Goal: Task Accomplishment & Management: Complete application form

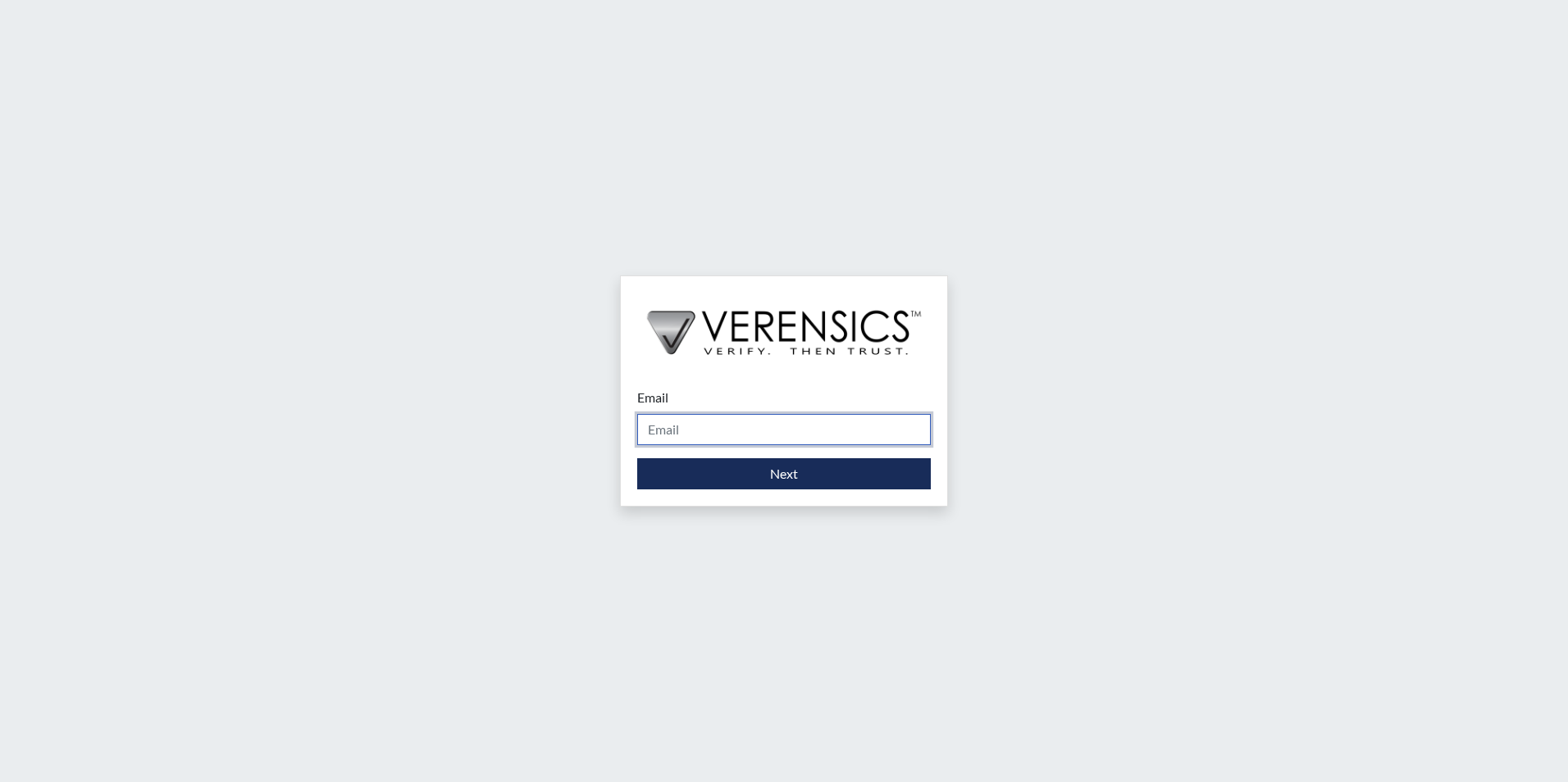
click at [705, 434] on input "Email" at bounding box center [784, 430] width 294 height 31
type input "[PERSON_NAME][EMAIL_ADDRESS][PERSON_NAME][DOMAIN_NAME]"
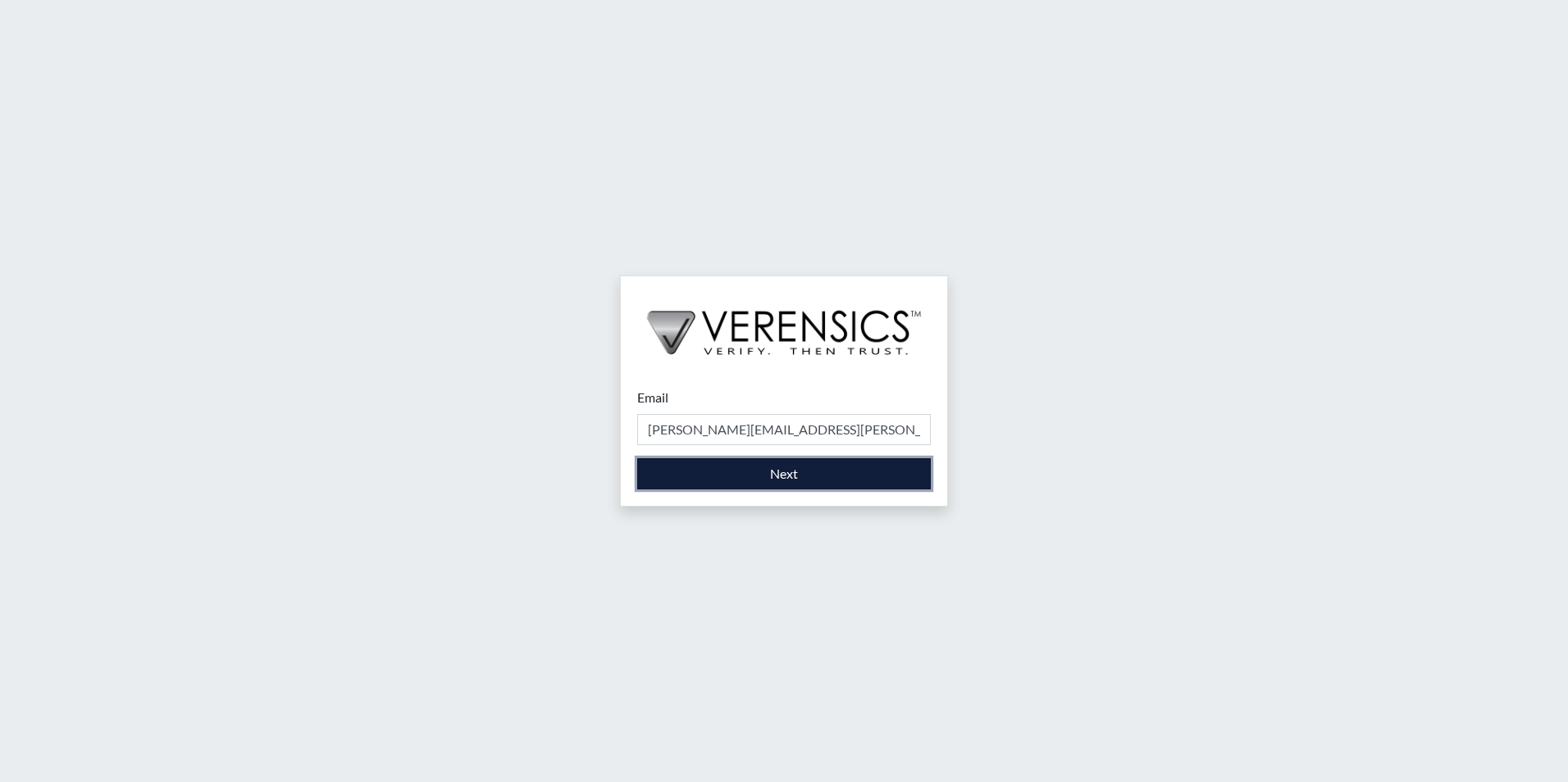
click at [718, 475] on button "Next" at bounding box center [784, 474] width 294 height 31
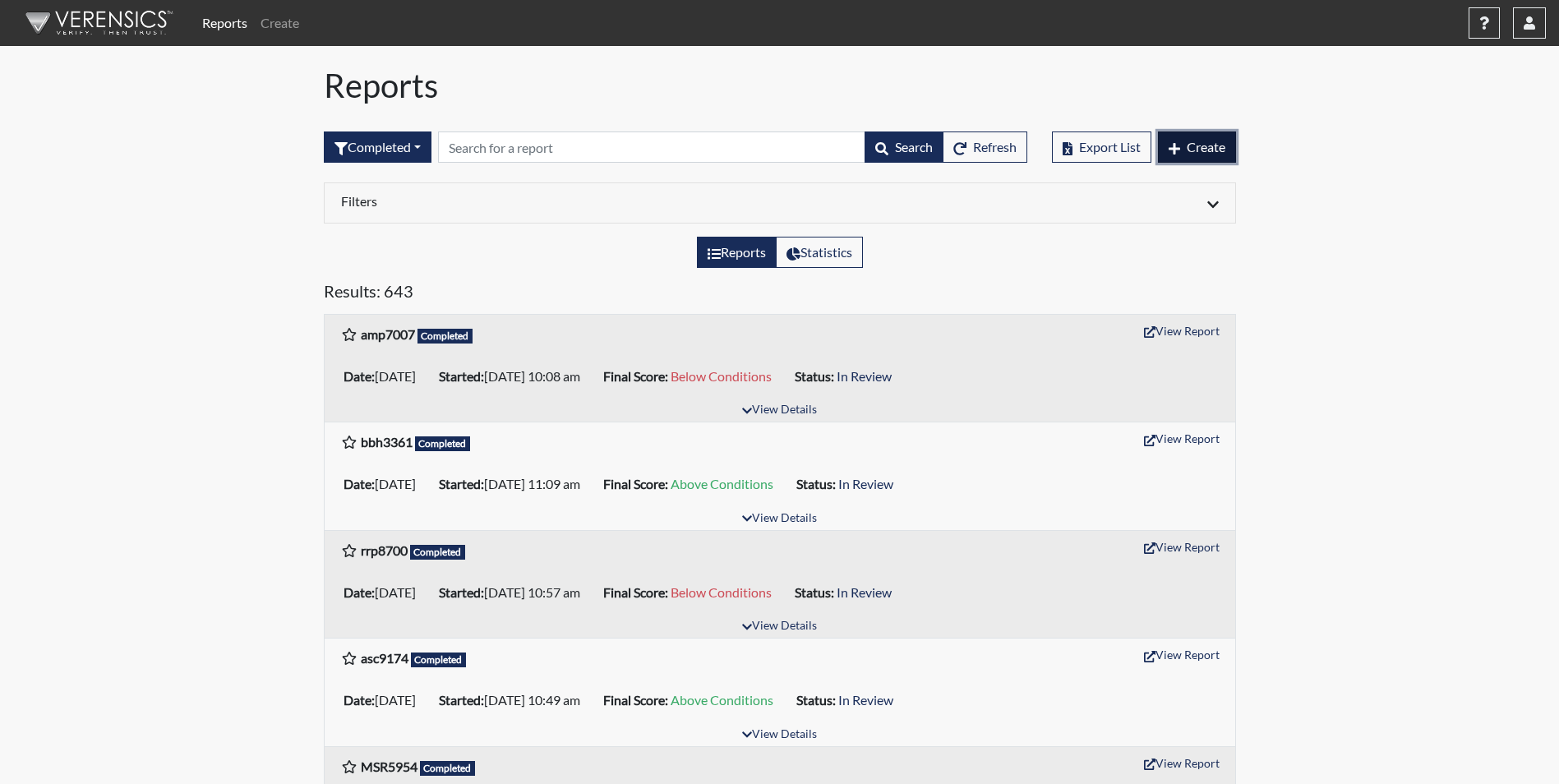
click at [1226, 146] on button "Create" at bounding box center [1197, 147] width 78 height 32
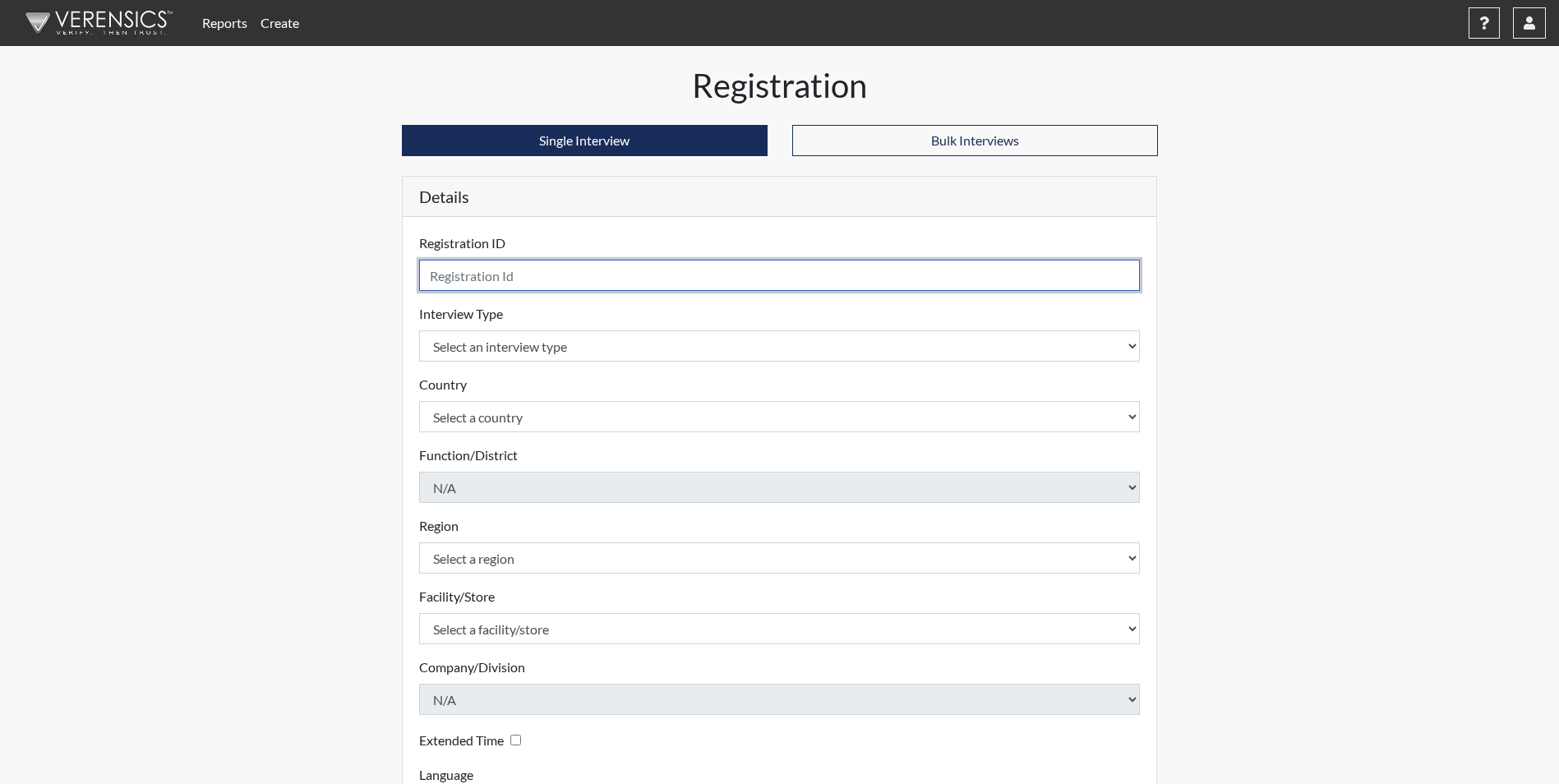
click at [498, 277] on input "text" at bounding box center [780, 275] width 722 height 32
type input "gde5159"
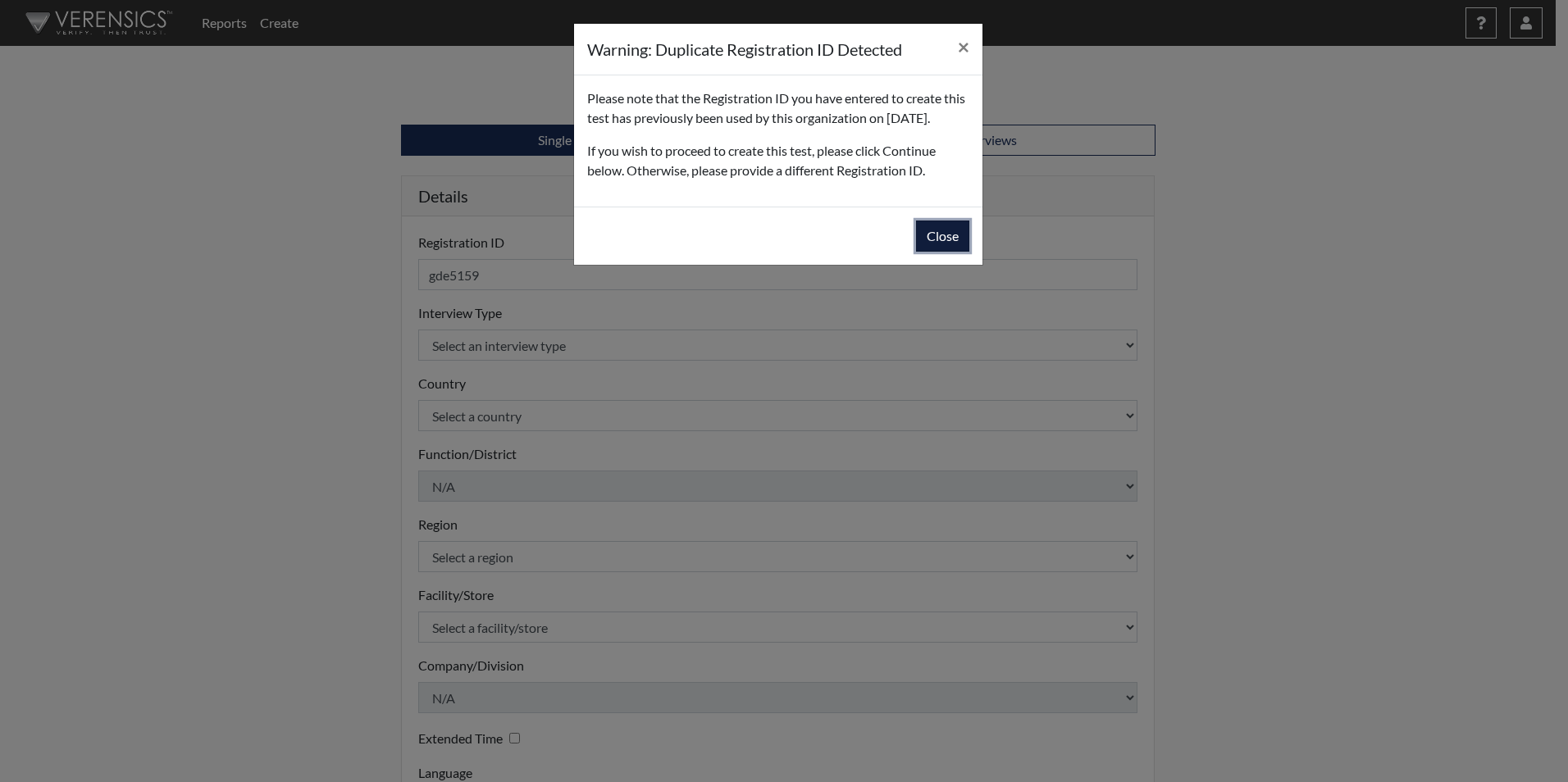
click at [942, 252] on button "Close" at bounding box center [942, 235] width 53 height 31
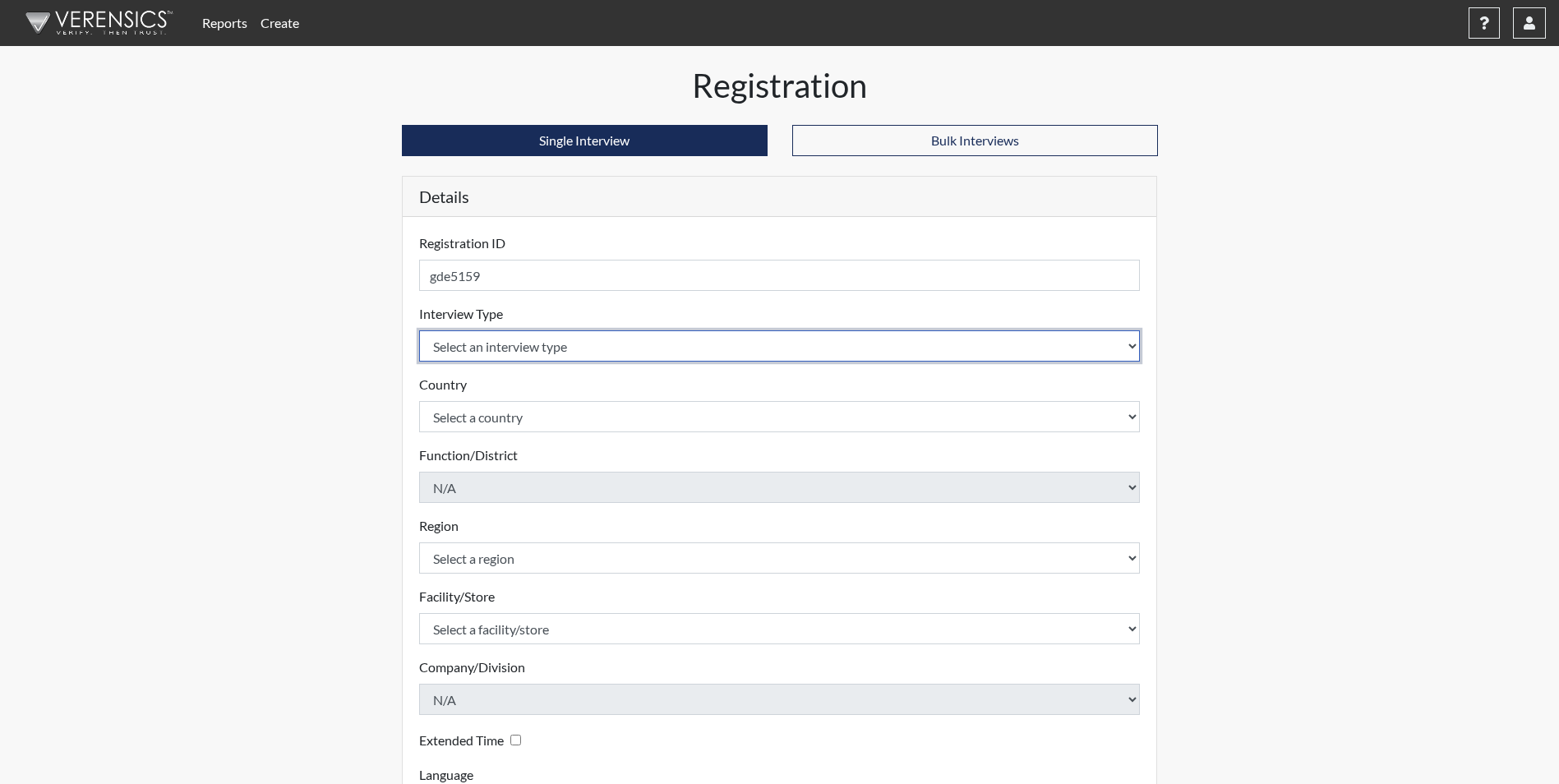
click at [479, 345] on select "Select an interview type Corrections Pre-Employment" at bounding box center [780, 346] width 722 height 32
select select "ff733e93-e1bf-11ea-9c9f-0eff0cf7eb8f"
click at [419, 331] on select "Select an interview type Corrections Pre-Employment" at bounding box center [780, 346] width 722 height 32
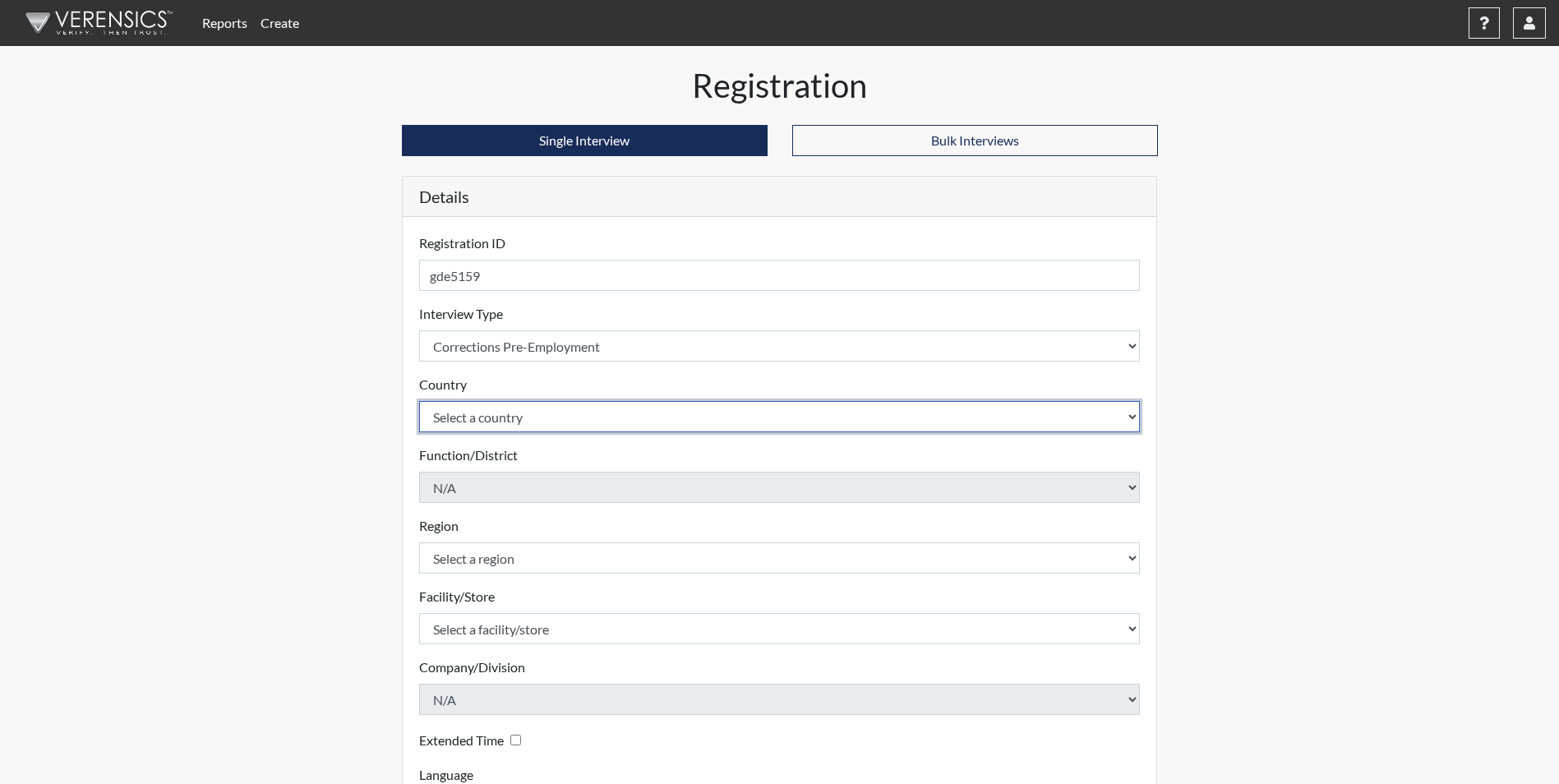
click at [470, 415] on select "Select a country [GEOGRAPHIC_DATA] [GEOGRAPHIC_DATA]" at bounding box center [780, 416] width 722 height 32
select select "united-states-of-[GEOGRAPHIC_DATA]"
click at [419, 401] on select "Select a country [GEOGRAPHIC_DATA] [GEOGRAPHIC_DATA]" at bounding box center [780, 416] width 722 height 32
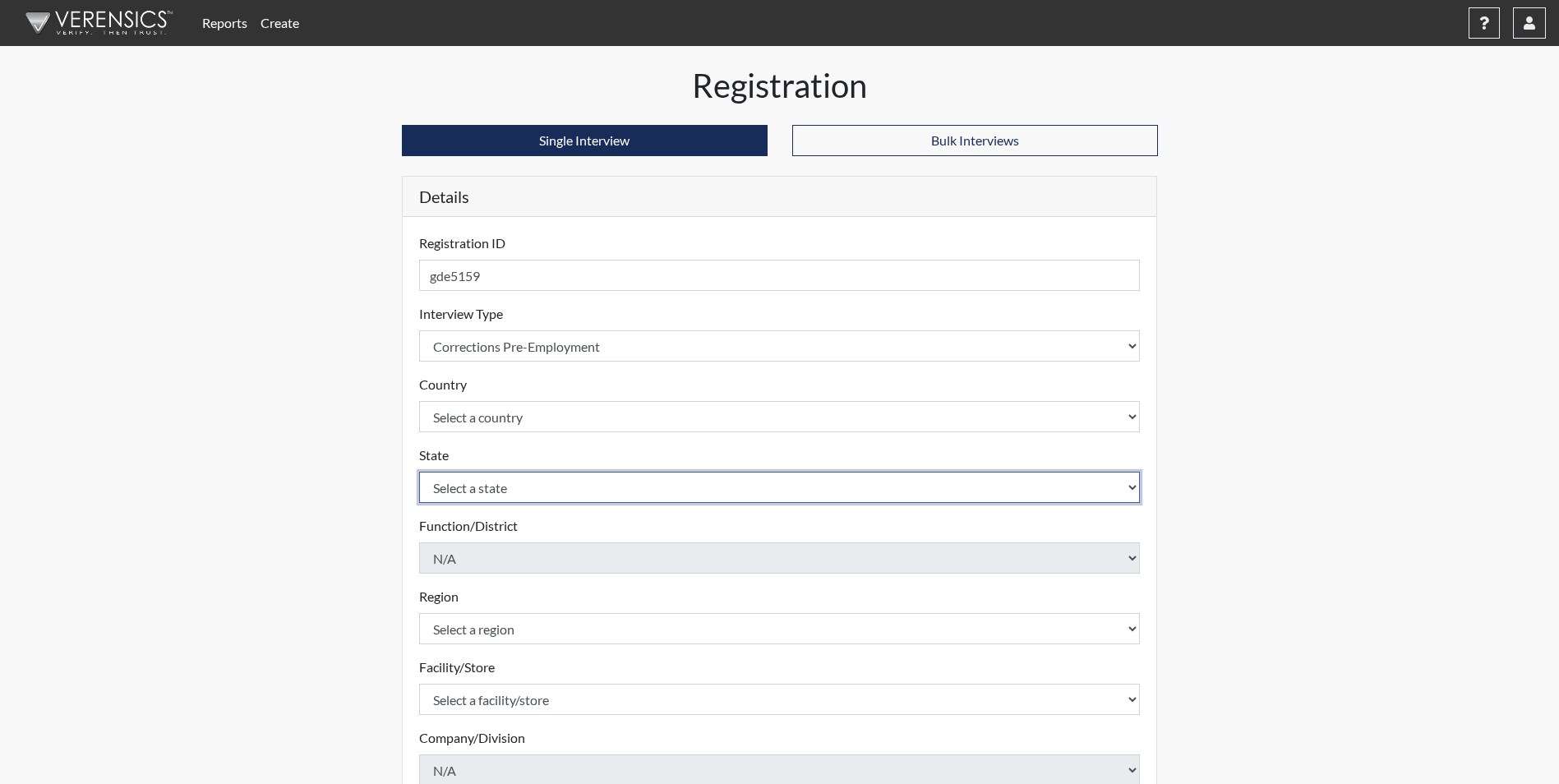
click at [483, 493] on select "Select a state [US_STATE] [US_STATE] [US_STATE] [US_STATE] [US_STATE] [US_STATE…" at bounding box center [780, 488] width 722 height 32
select select "GA"
click at [419, 472] on select "Select a state [US_STATE] [US_STATE] [US_STATE] [US_STATE] [US_STATE] [US_STATE…" at bounding box center [780, 488] width 722 height 32
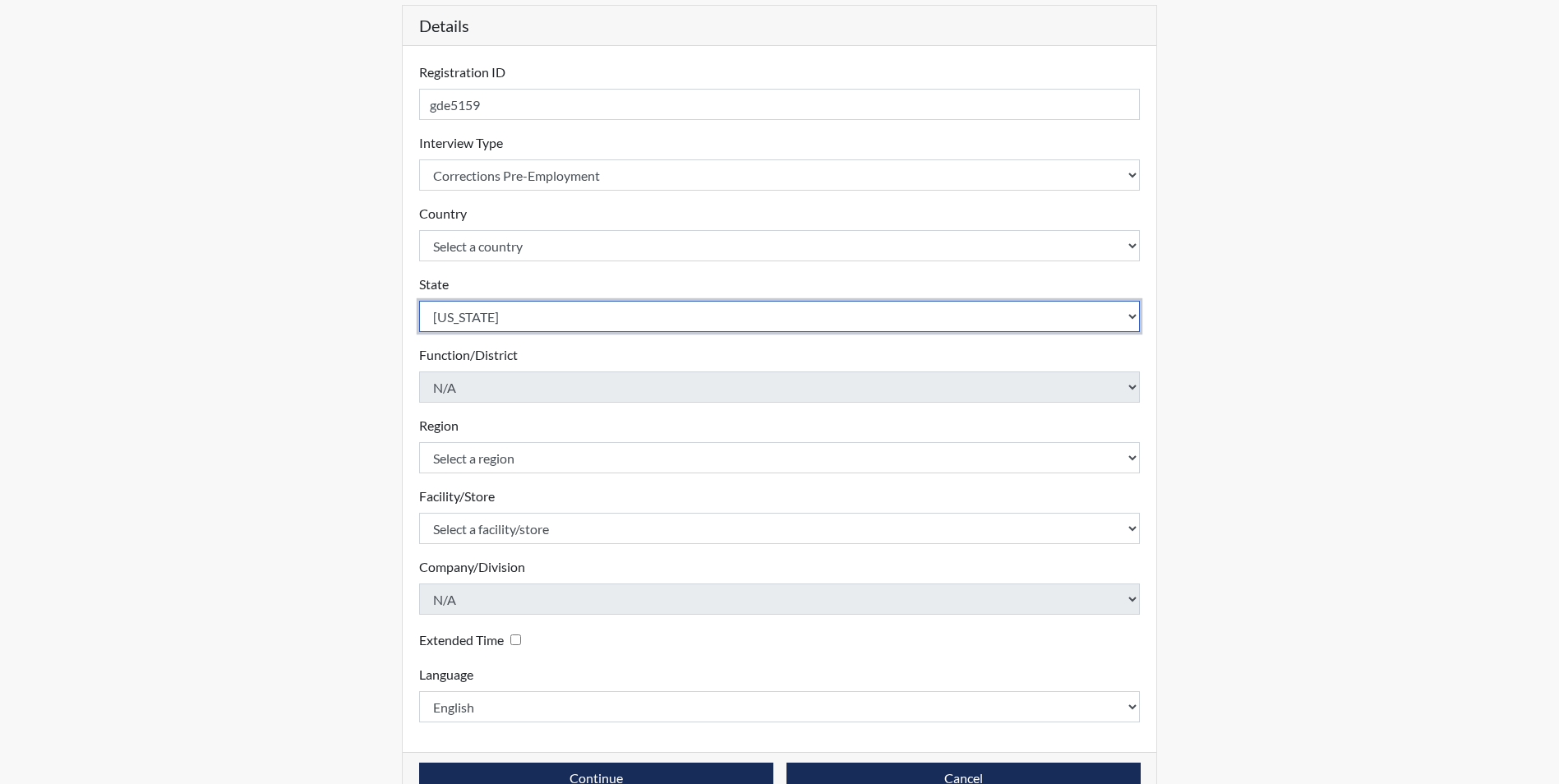
scroll to position [211, 0]
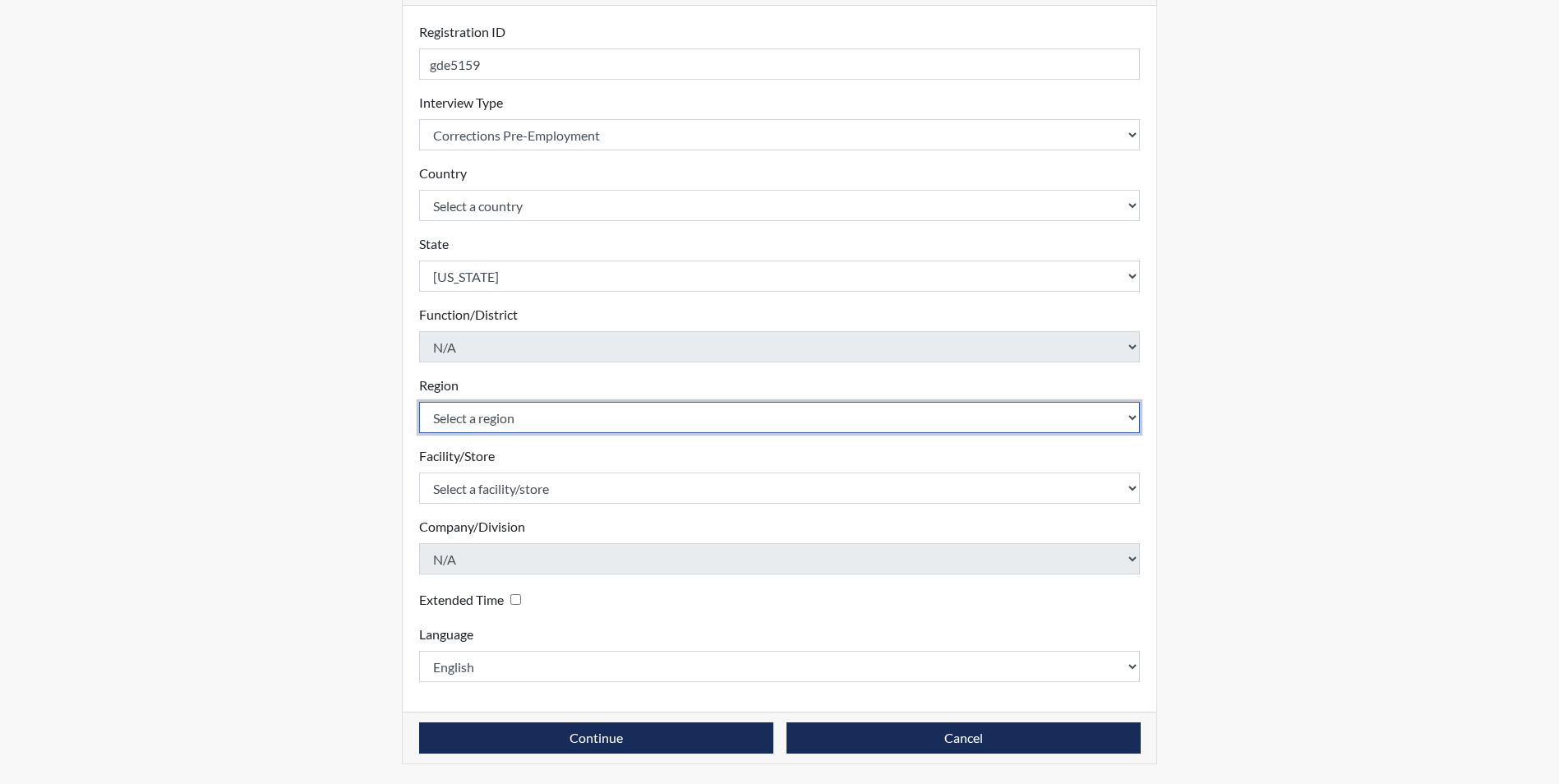
click at [510, 414] on select "Select a region [GEOGRAPHIC_DATA]" at bounding box center [780, 417] width 722 height 32
select select "51976826-f18e-4b67-8d3b-b0a0fa2f97ff"
click at [419, 402] on select "Select a region [GEOGRAPHIC_DATA]" at bounding box center [780, 417] width 722 height 32
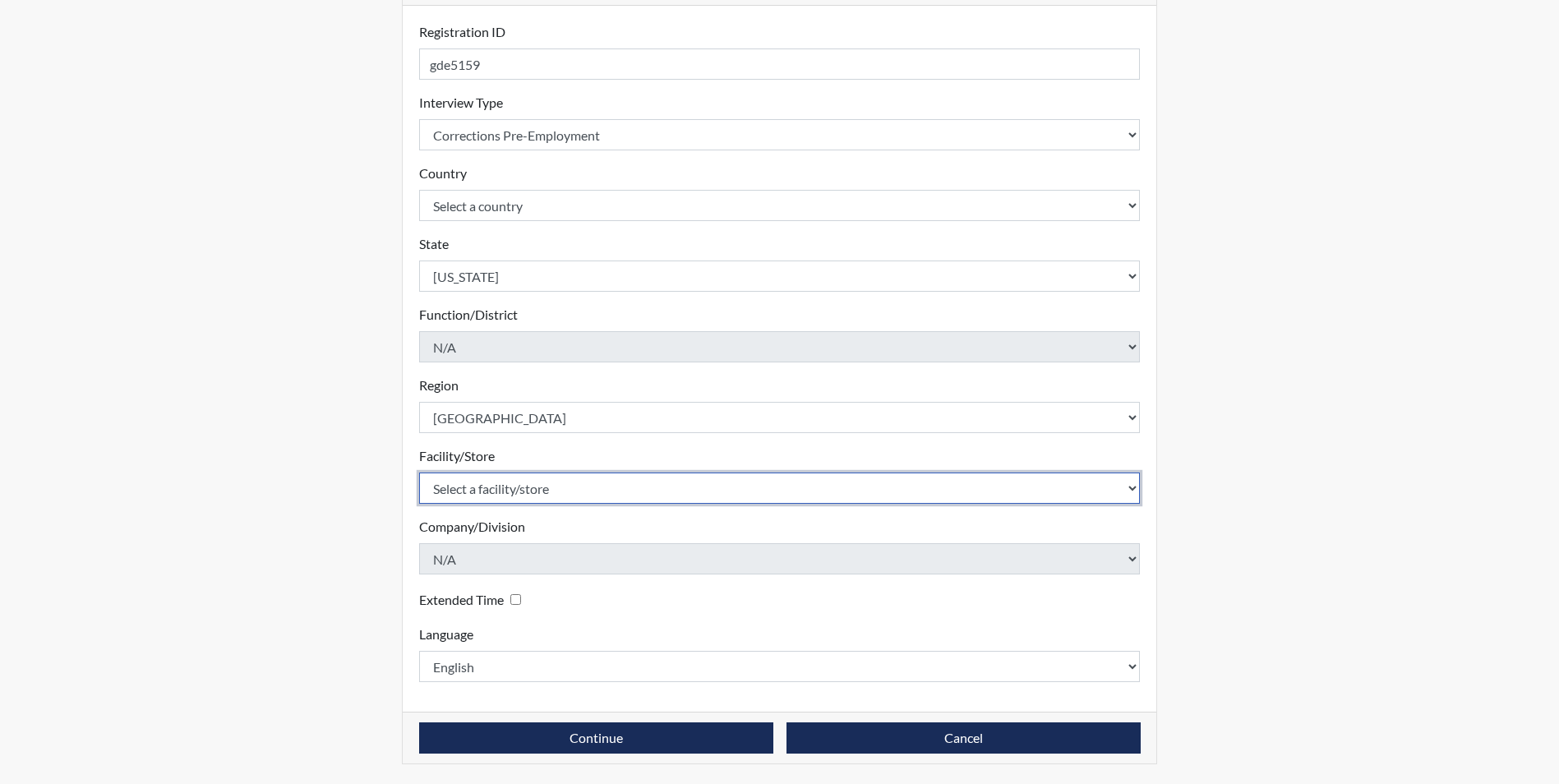
click at [475, 477] on select "Select a facility/store [PERSON_NAME] [PERSON_NAME] PSATC" at bounding box center [780, 488] width 722 height 32
select select "2bf4b575-5263-4093-9a0c-a4d6e4f1d94a"
click at [419, 472] on select "Select a facility/store [PERSON_NAME] [PERSON_NAME] PSATC" at bounding box center [780, 488] width 722 height 32
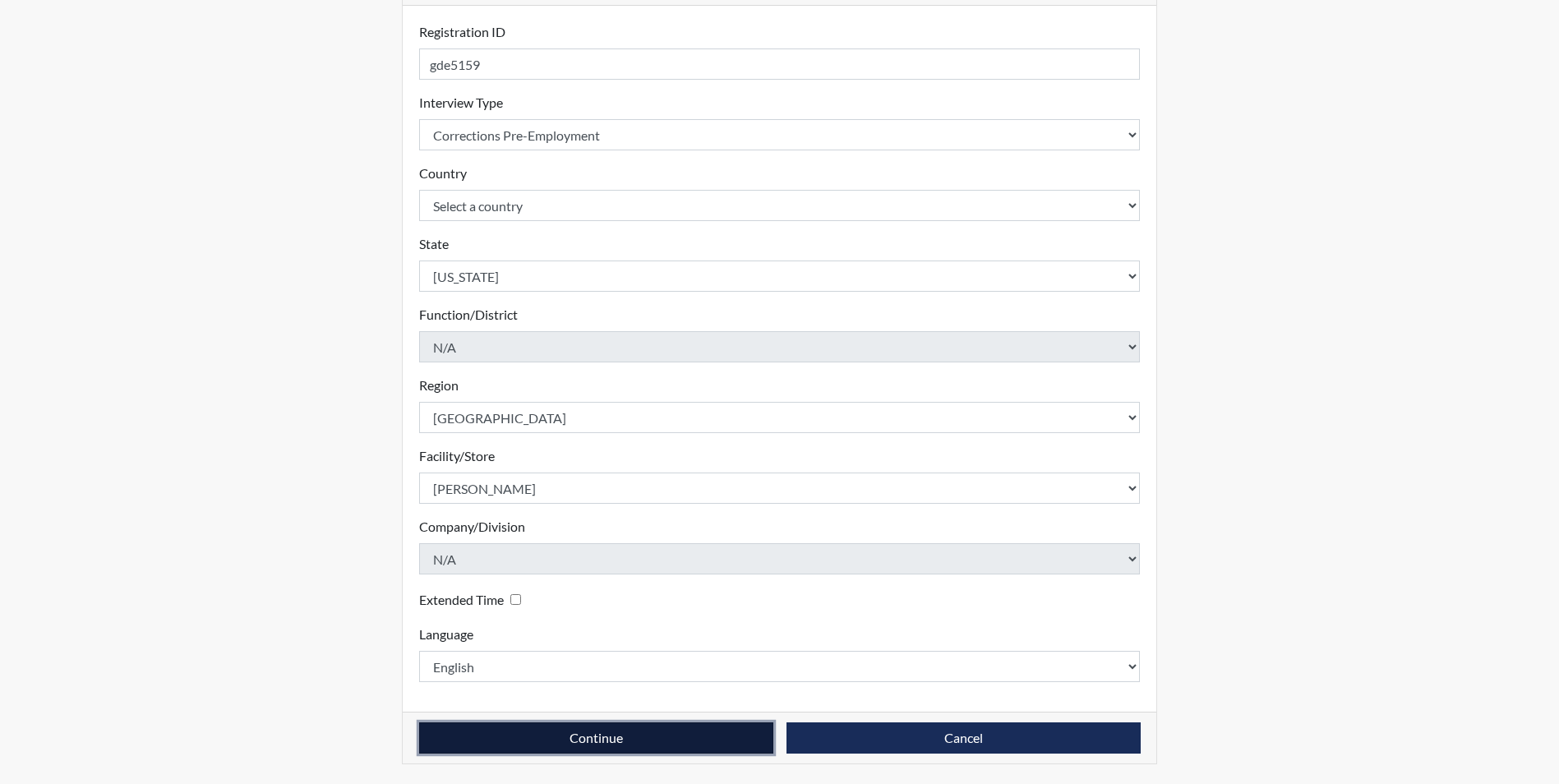
click at [553, 741] on button "Continue" at bounding box center [596, 738] width 354 height 32
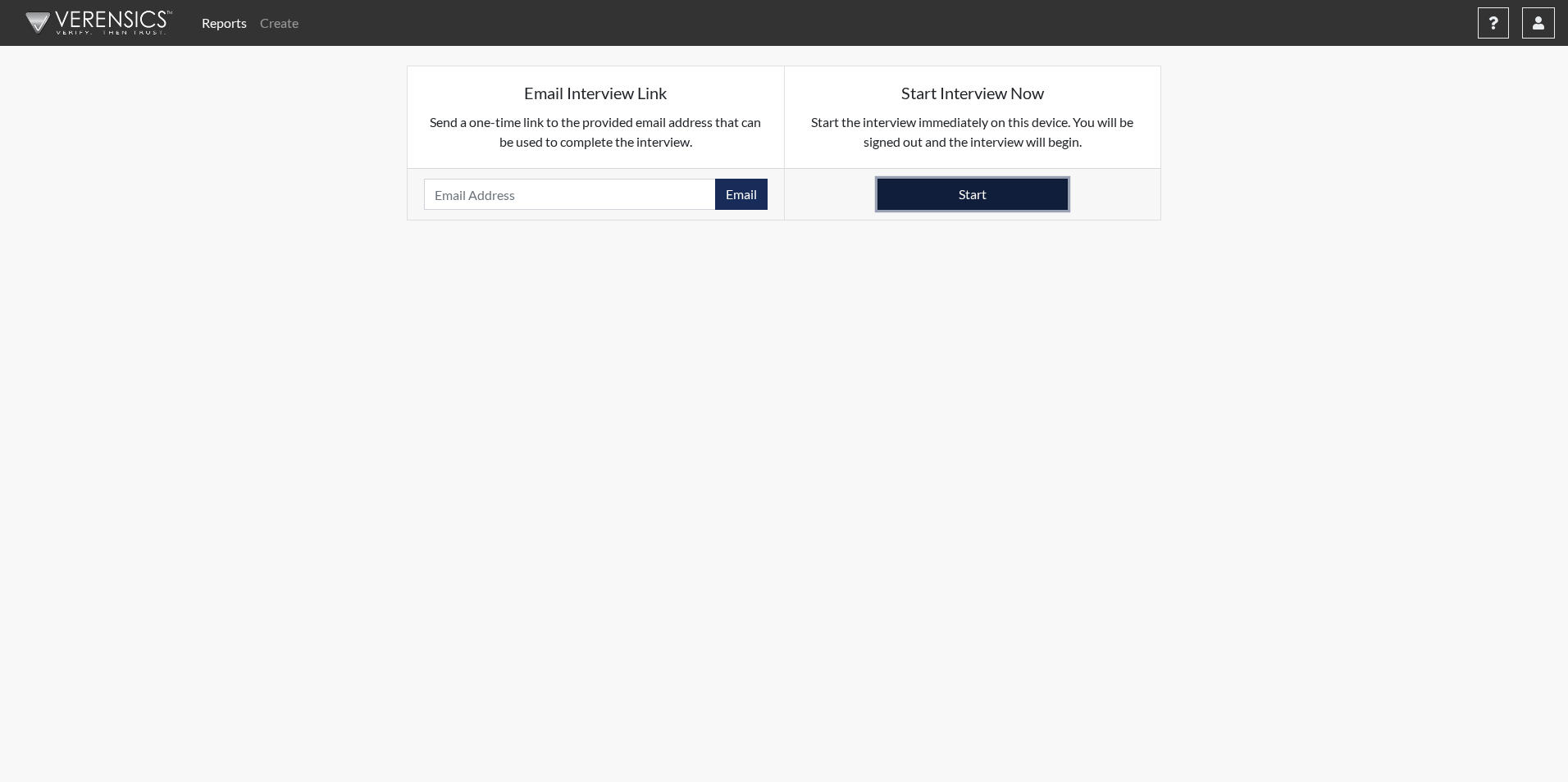
click at [1039, 190] on button "Start" at bounding box center [973, 194] width 191 height 31
